Goal: Find specific page/section: Find specific page/section

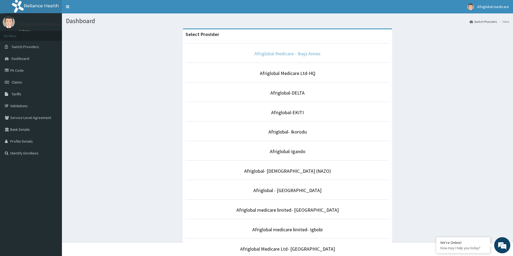
click at [283, 55] on link "Afriglobal Medicare - Ikeja Annex" at bounding box center [287, 54] width 66 height 6
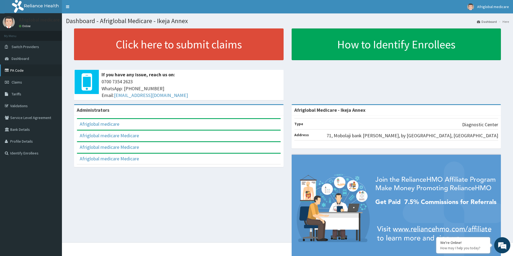
click at [21, 72] on link "PA Code" at bounding box center [31, 71] width 62 height 12
